Goal: Transaction & Acquisition: Purchase product/service

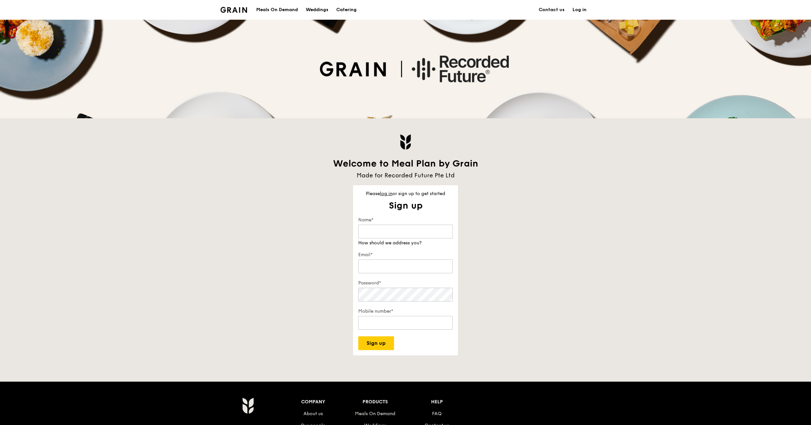
type input "[PERSON_NAME][EMAIL_ADDRESS][PERSON_NAME][DOMAIN_NAME]"
click at [390, 196] on link "log in" at bounding box center [386, 194] width 12 height 6
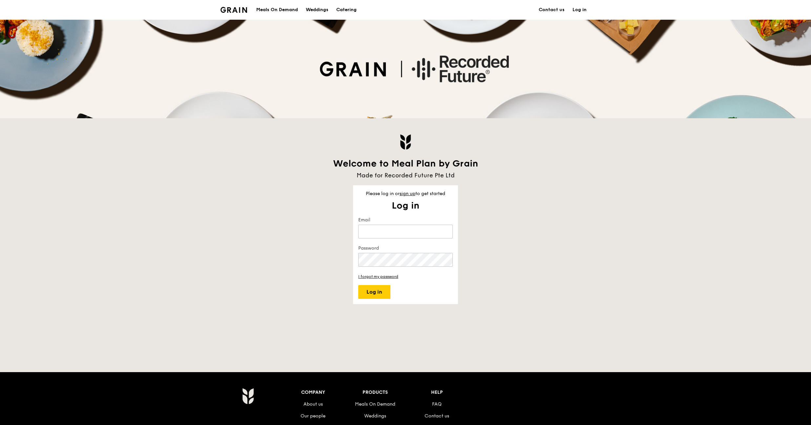
click at [444, 234] on keeper-lock "Open Keeper Popup" at bounding box center [445, 231] width 8 height 8
type input "[PERSON_NAME][EMAIL_ADDRESS][PERSON_NAME][DOMAIN_NAME]"
click at [381, 292] on button "Log in" at bounding box center [374, 292] width 32 height 14
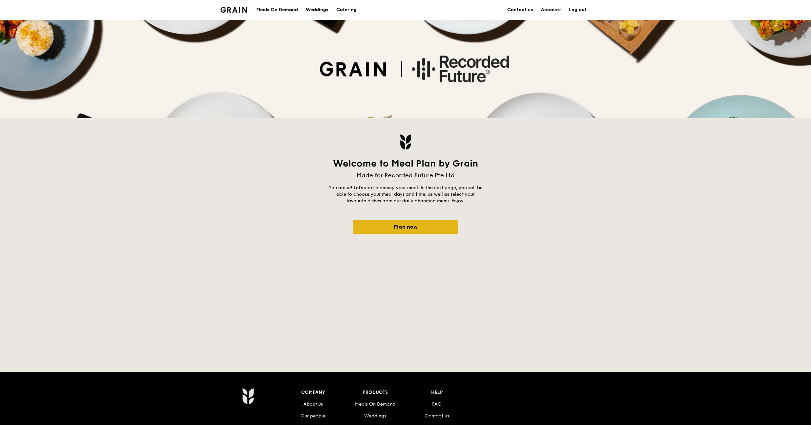
click at [387, 225] on link "Plan now" at bounding box center [405, 227] width 105 height 14
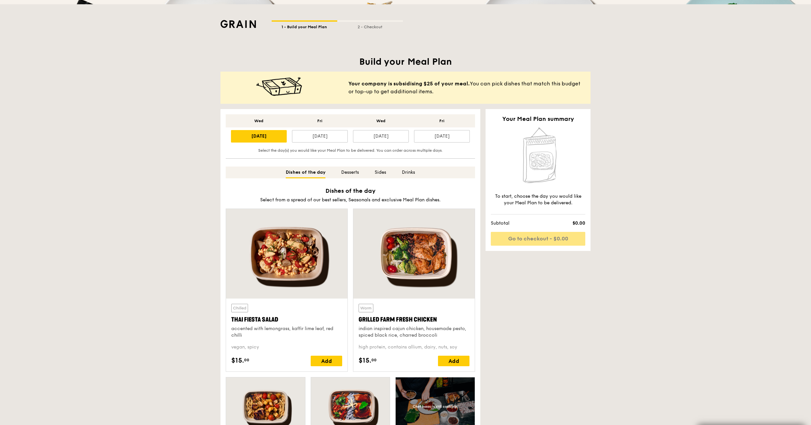
scroll to position [59, 0]
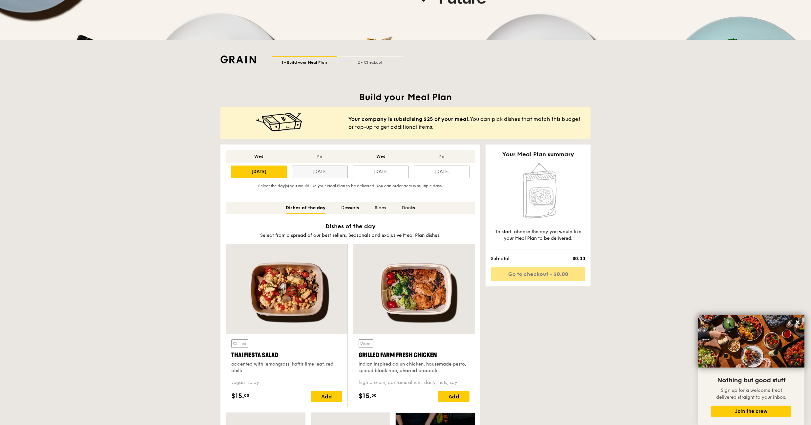
click at [318, 174] on div "[DATE]" at bounding box center [320, 171] width 56 height 12
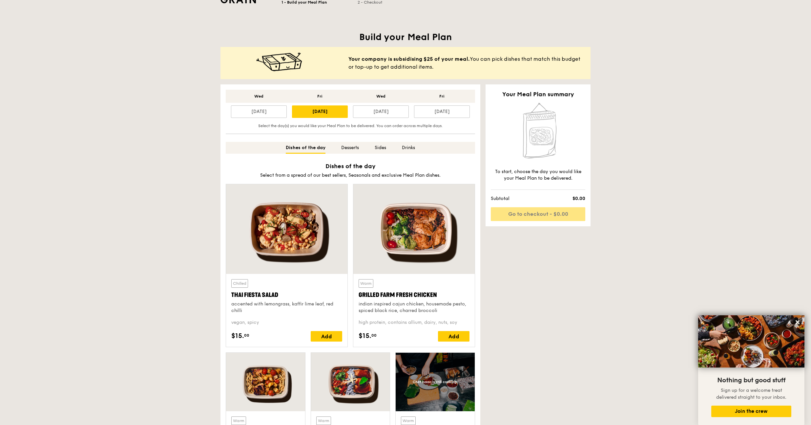
scroll to position [186, 0]
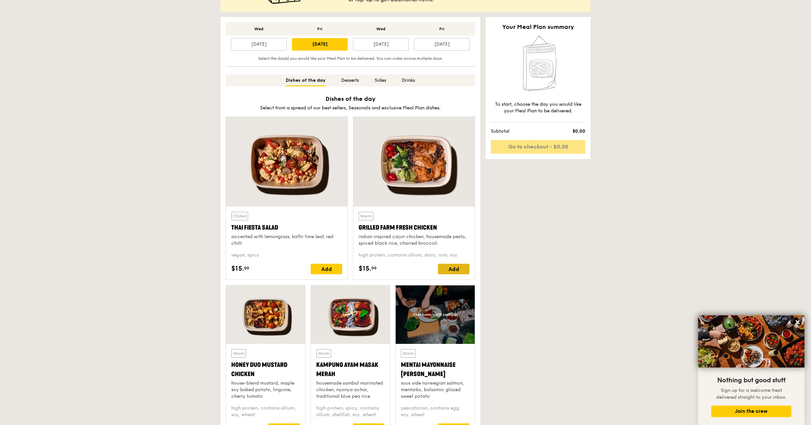
click at [457, 270] on div "Add" at bounding box center [453, 268] width 31 height 10
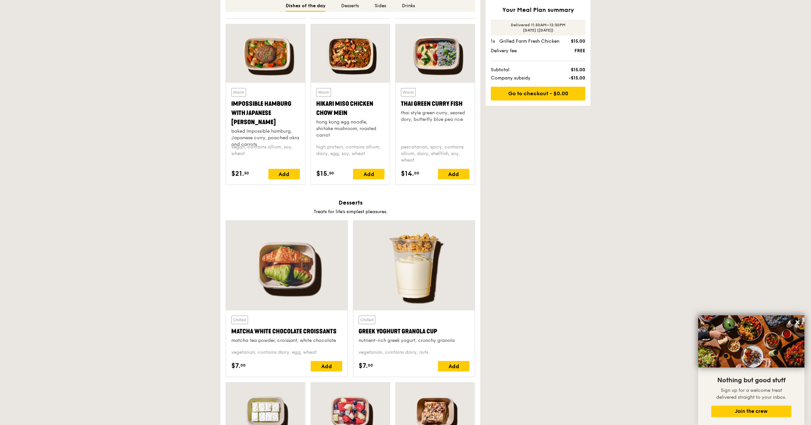
scroll to position [645, 0]
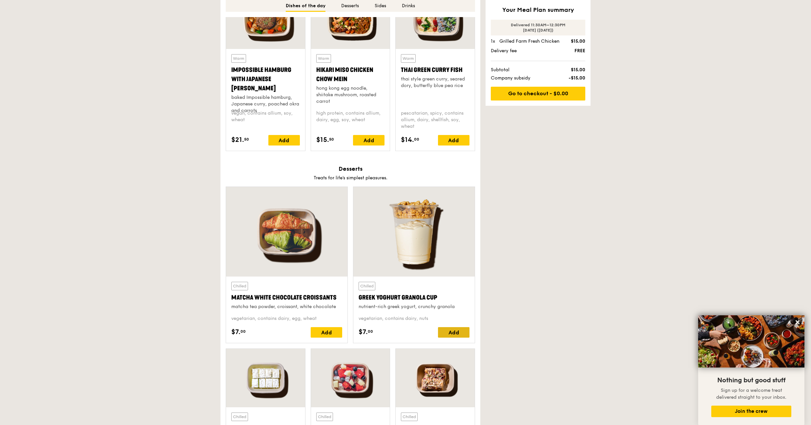
click at [455, 331] on div "Add" at bounding box center [453, 332] width 31 height 10
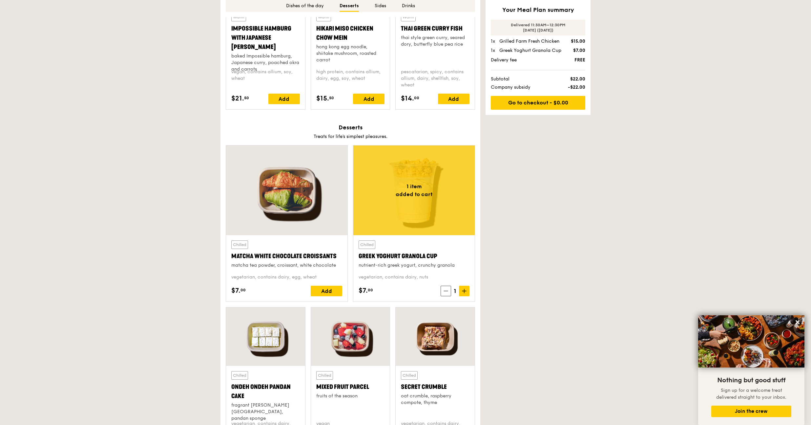
scroll to position [80, 0]
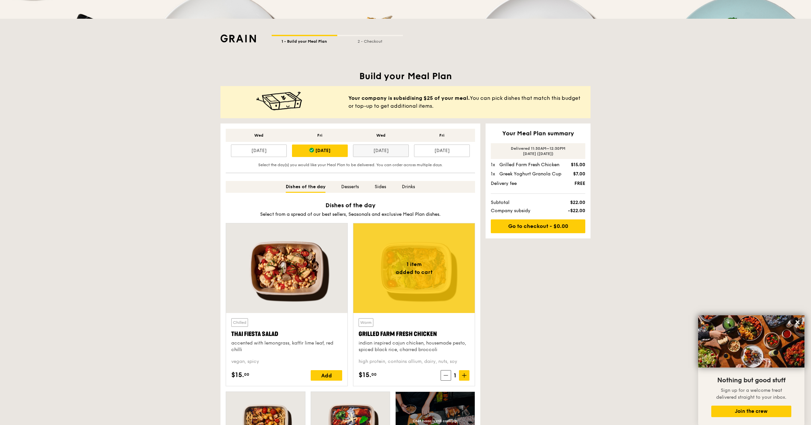
click at [383, 154] on div "[DATE]" at bounding box center [381, 150] width 56 height 12
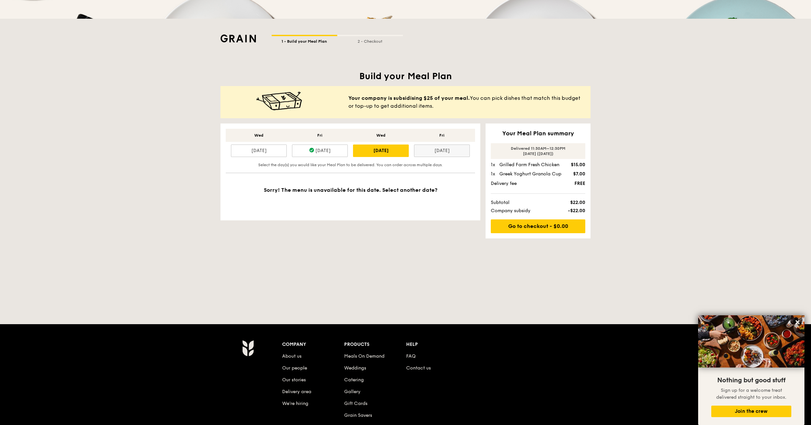
click at [426, 155] on div "[DATE]" at bounding box center [442, 150] width 56 height 12
click at [323, 145] on div "[DATE]" at bounding box center [320, 150] width 56 height 12
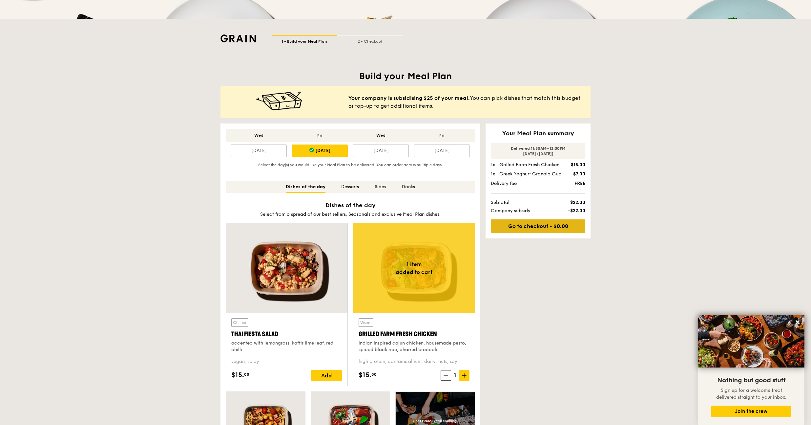
click at [538, 223] on link "Go to checkout - $0.00" at bounding box center [538, 226] width 94 height 14
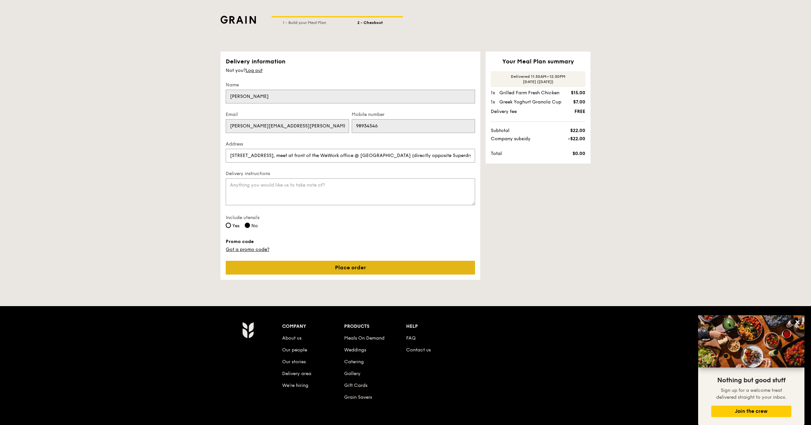
click at [337, 267] on link "Place order" at bounding box center [350, 267] width 249 height 14
